Goal: Transaction & Acquisition: Purchase product/service

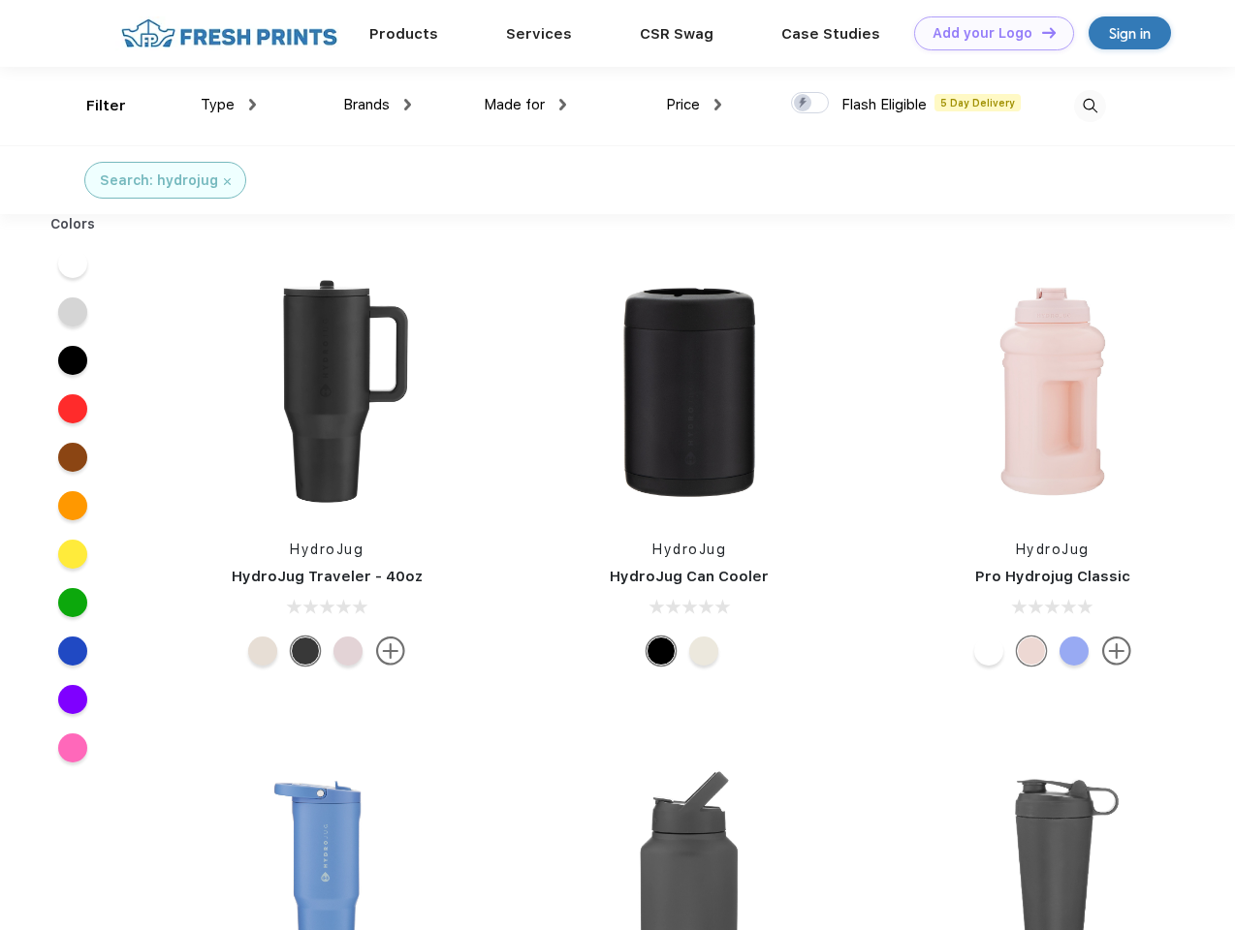
click at [986, 33] on link "Add your Logo Design Tool" at bounding box center [994, 33] width 160 height 34
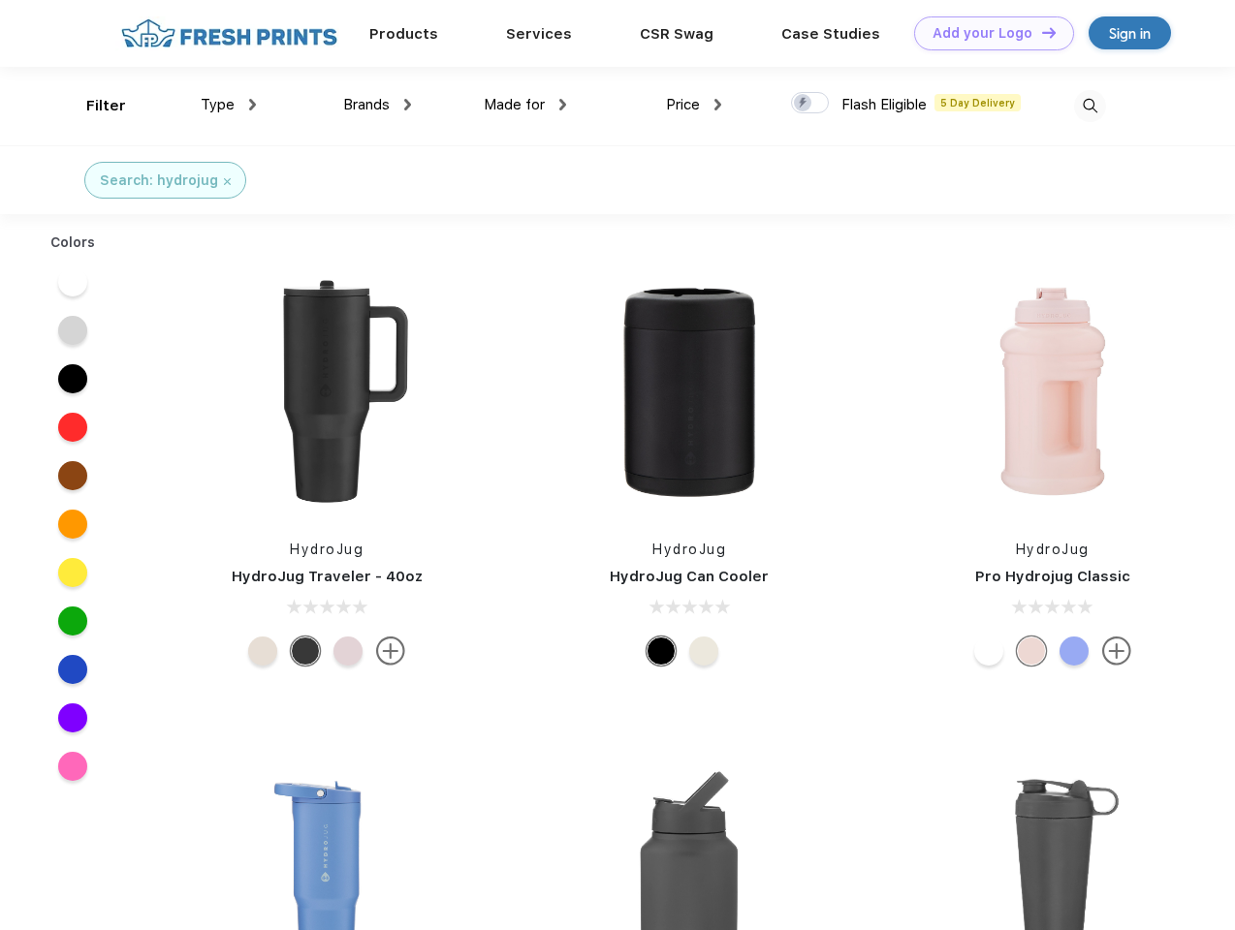
click at [0, 0] on div "Design Tool" at bounding box center [0, 0] width 0 height 0
click at [1040, 32] on link "Add your Logo Design Tool" at bounding box center [994, 33] width 160 height 34
click at [93, 106] on div "Filter" at bounding box center [106, 106] width 40 height 22
click at [229, 105] on span "Type" at bounding box center [218, 104] width 34 height 17
click at [377, 105] on span "Brands" at bounding box center [366, 104] width 47 height 17
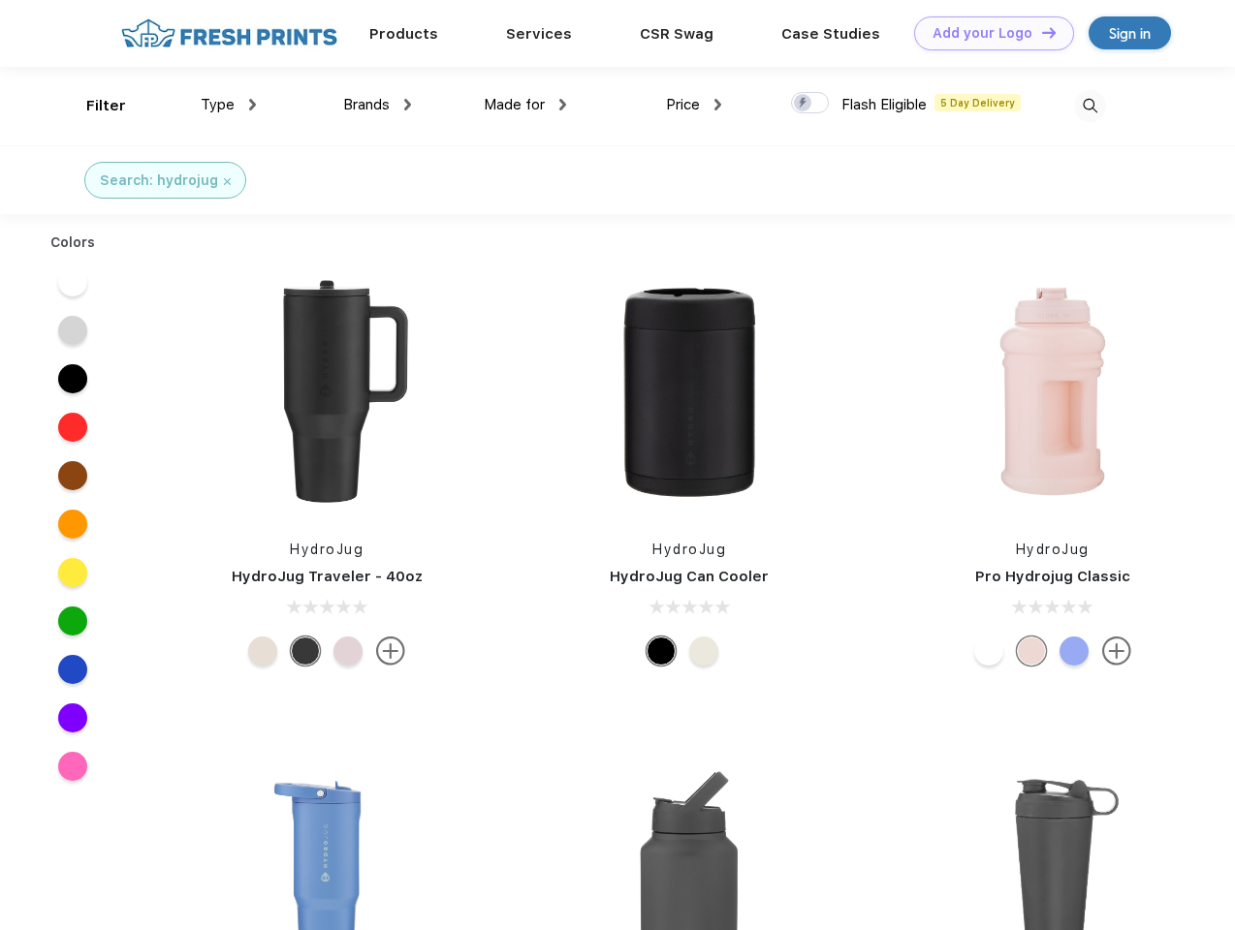
click at [525, 105] on span "Made for" at bounding box center [514, 104] width 61 height 17
click at [694, 105] on span "Price" at bounding box center [683, 104] width 34 height 17
click at [810, 104] on div at bounding box center [810, 102] width 38 height 21
click at [803, 104] on input "checkbox" at bounding box center [797, 97] width 13 height 13
click at [1089, 106] on img at bounding box center [1090, 106] width 32 height 32
